Goal: Task Accomplishment & Management: Complete application form

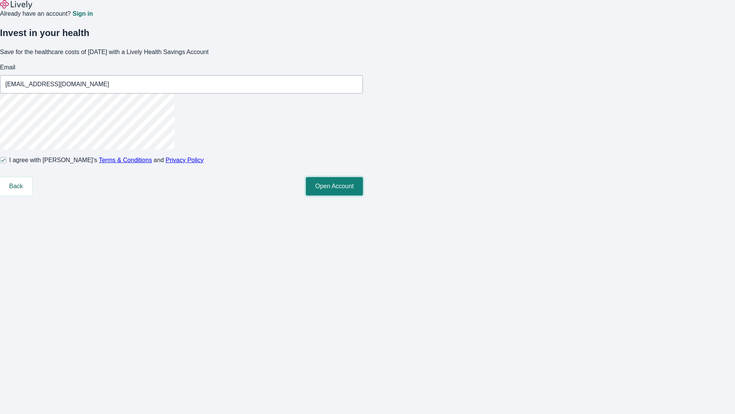
click at [363, 195] on button "Open Account" at bounding box center [334, 186] width 57 height 18
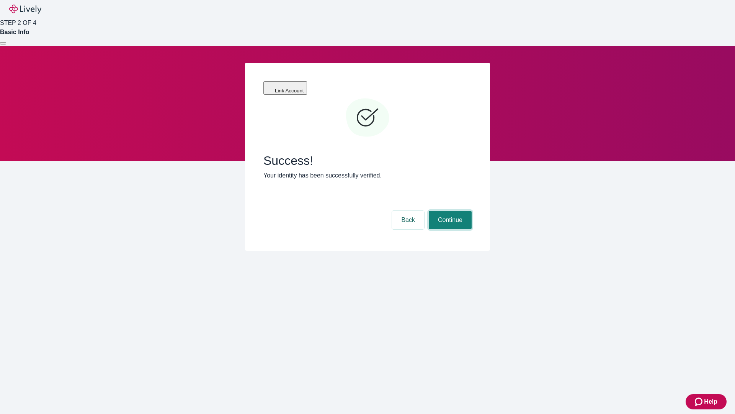
click at [449, 211] on button "Continue" at bounding box center [450, 220] width 43 height 18
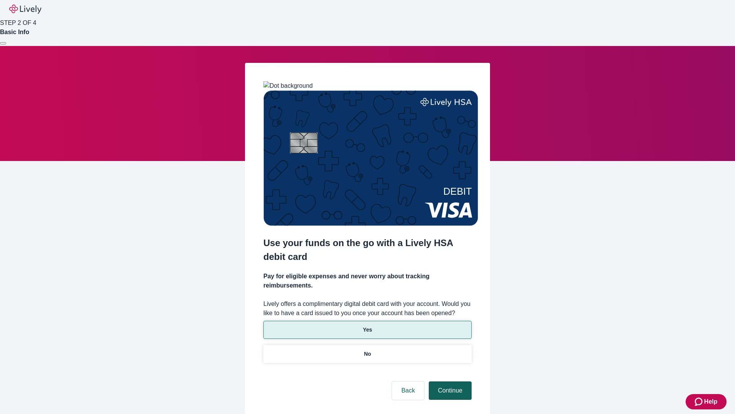
click at [367, 350] on p "No" at bounding box center [367, 354] width 7 height 8
click at [449, 381] on button "Continue" at bounding box center [450, 390] width 43 height 18
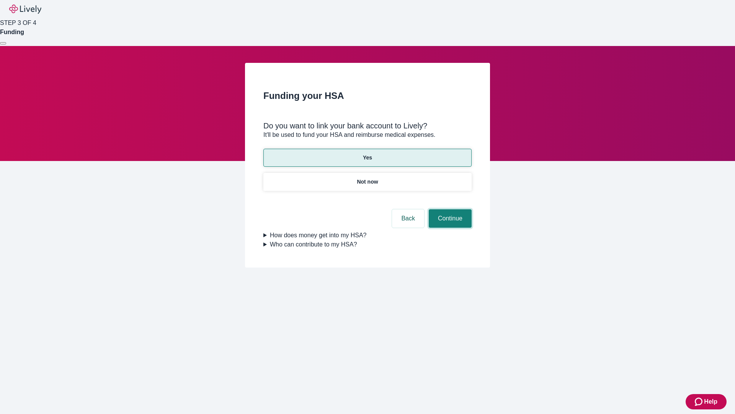
click at [449, 209] on button "Continue" at bounding box center [450, 218] width 43 height 18
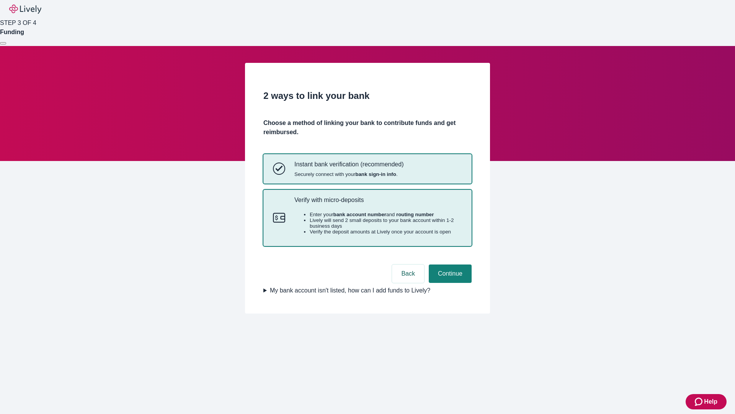
click at [378, 203] on p "Verify with micro-deposits" at bounding box center [379, 199] width 168 height 7
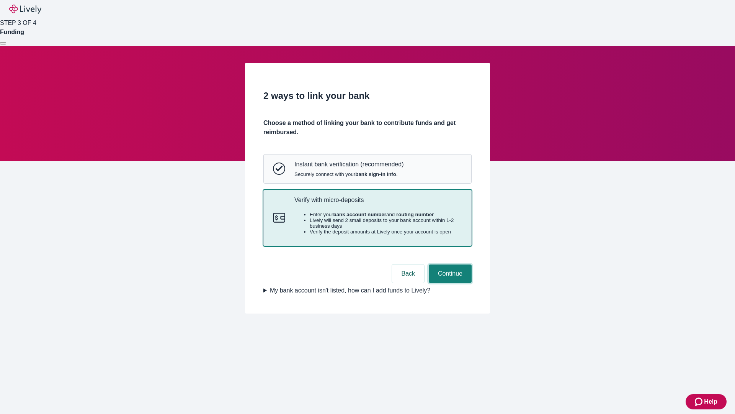
click at [449, 283] on button "Continue" at bounding box center [450, 273] width 43 height 18
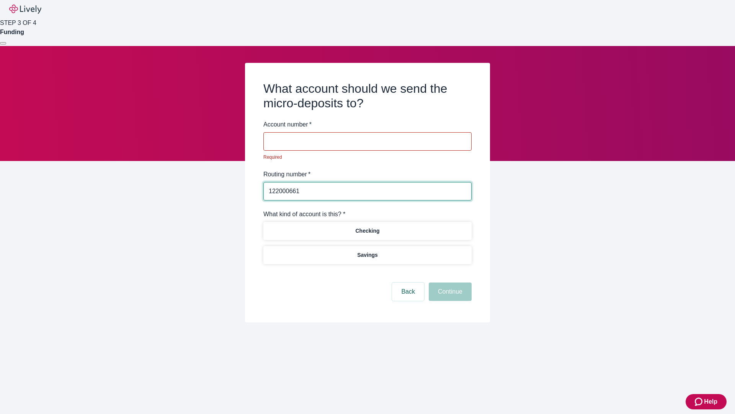
type input "122000661"
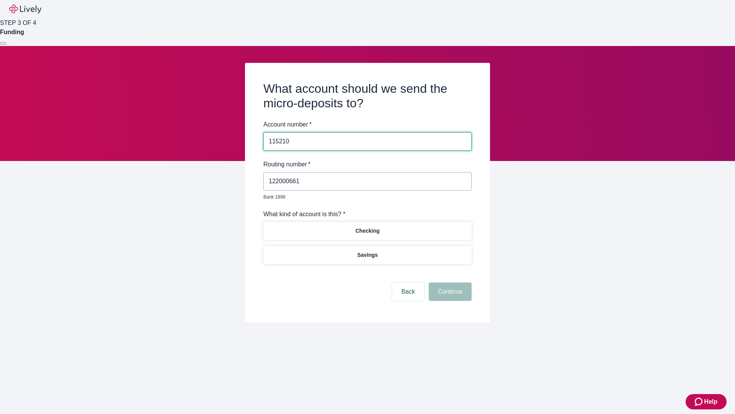
type input "115210"
click at [367, 227] on p "Checking" at bounding box center [367, 231] width 24 height 8
click at [449, 283] on button "Continue" at bounding box center [450, 291] width 43 height 18
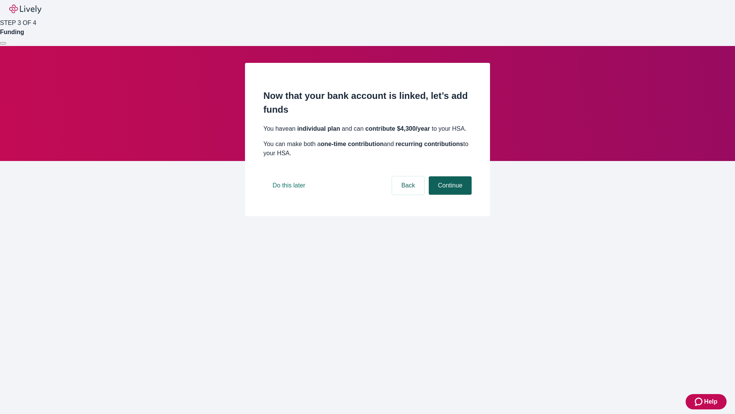
click at [449, 195] on button "Continue" at bounding box center [450, 185] width 43 height 18
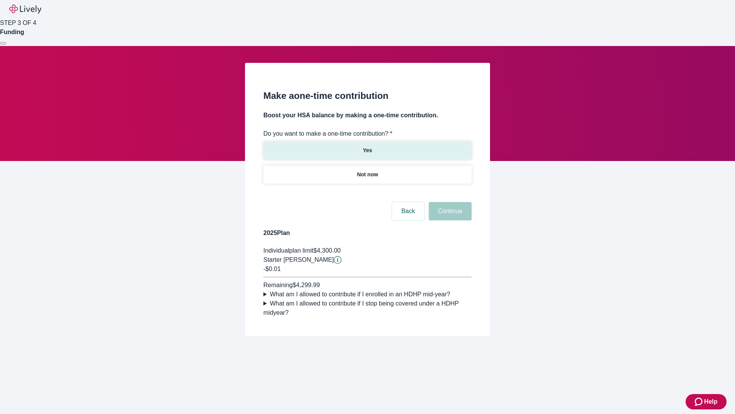
click at [367, 146] on p "Yes" at bounding box center [367, 150] width 9 height 8
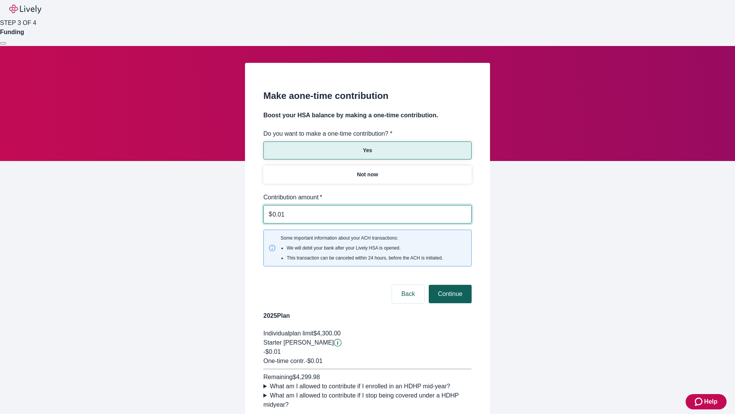
type input "0.01"
click at [449, 285] on button "Continue" at bounding box center [450, 294] width 43 height 18
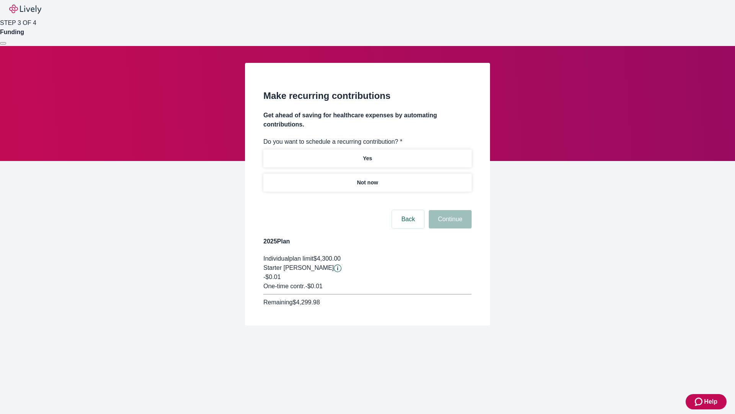
click at [367, 179] on p "Not now" at bounding box center [367, 183] width 21 height 8
click at [449, 210] on button "Continue" at bounding box center [450, 219] width 43 height 18
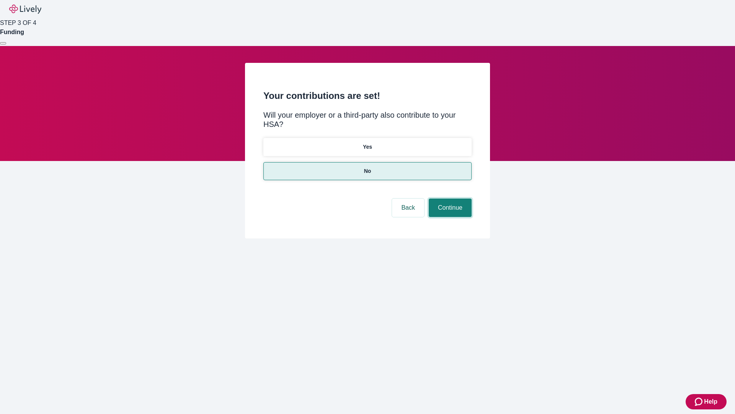
click at [449, 198] on button "Continue" at bounding box center [450, 207] width 43 height 18
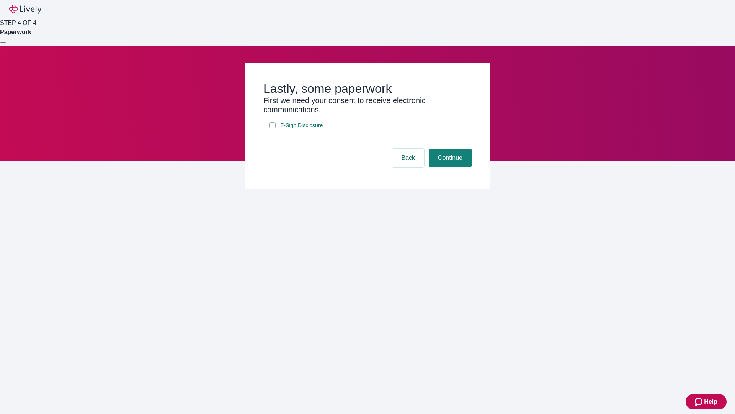
click at [273, 128] on input "E-Sign Disclosure" at bounding box center [273, 125] width 6 height 6
checkbox input "true"
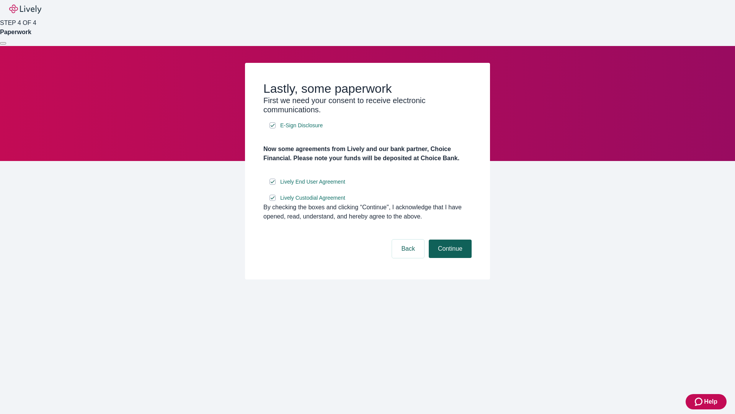
click at [449, 258] on button "Continue" at bounding box center [450, 248] width 43 height 18
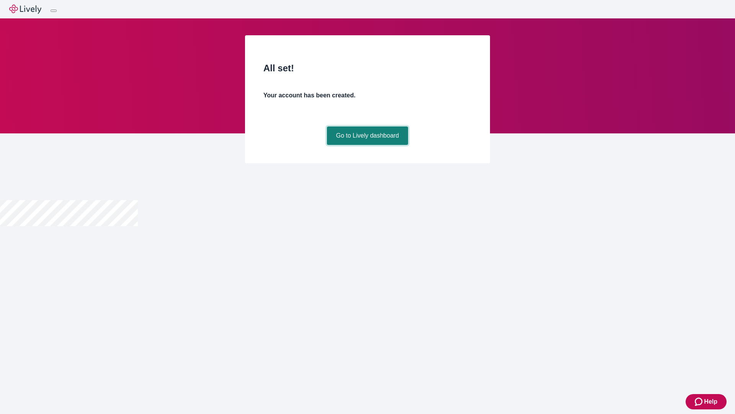
click at [367, 145] on link "Go to Lively dashboard" at bounding box center [368, 135] width 82 height 18
